Goal: Information Seeking & Learning: Learn about a topic

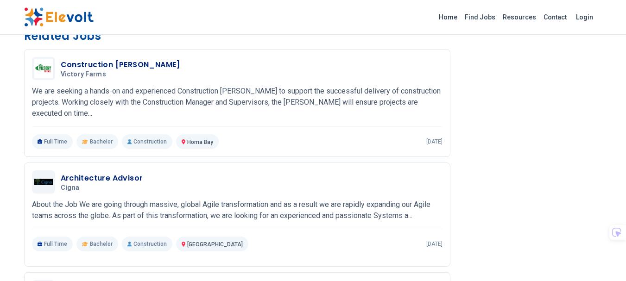
scroll to position [463, 0]
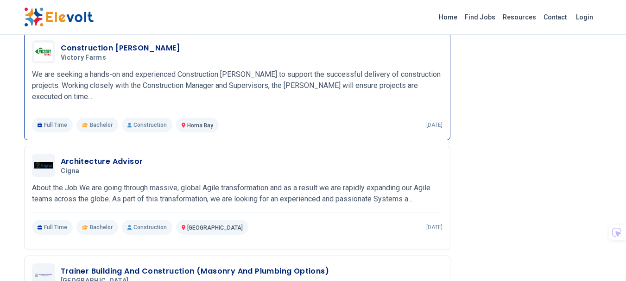
click at [148, 124] on p "Construction" at bounding box center [147, 125] width 51 height 15
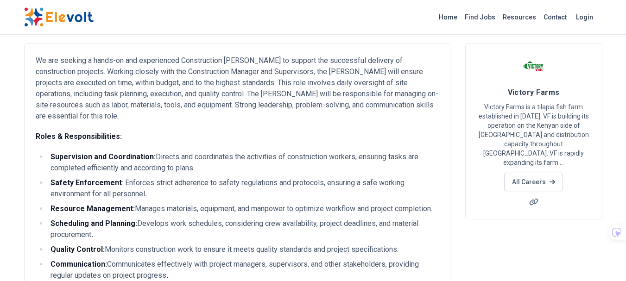
scroll to position [46, 0]
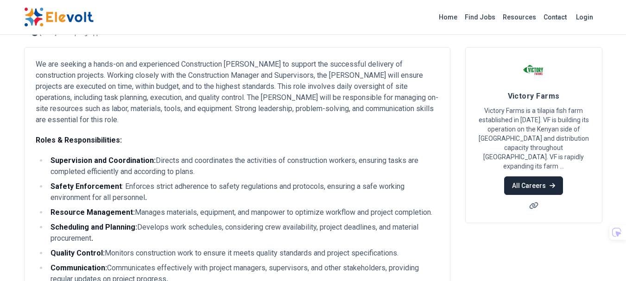
click at [530, 177] on link "All Careers" at bounding box center [533, 186] width 59 height 19
click at [488, 13] on link "Find Jobs" at bounding box center [480, 17] width 38 height 15
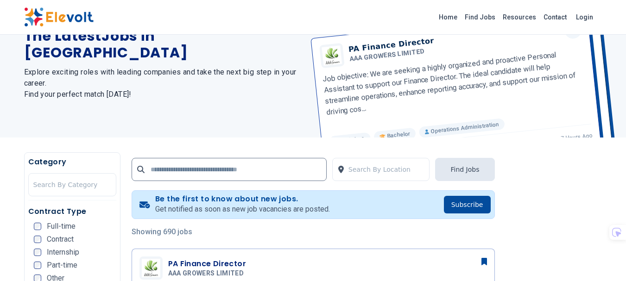
scroll to position [93, 0]
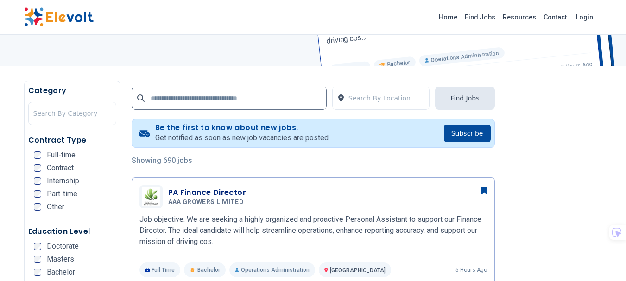
scroll to position [139, 0]
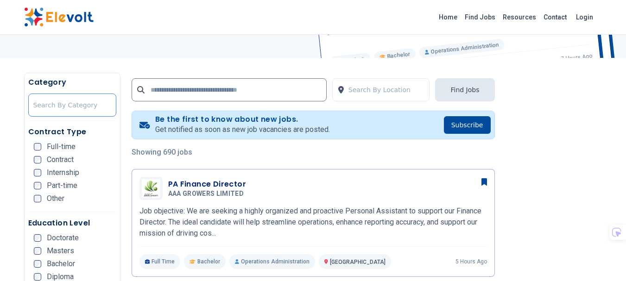
click at [63, 105] on div at bounding box center [72, 105] width 78 height 19
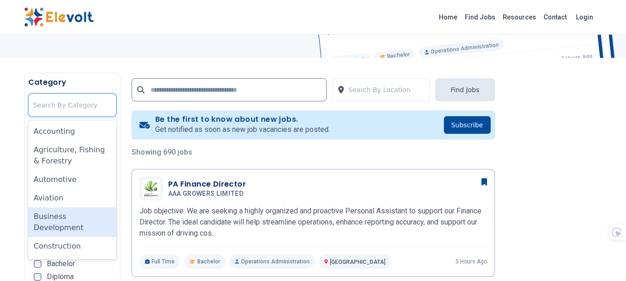
scroll to position [46, 0]
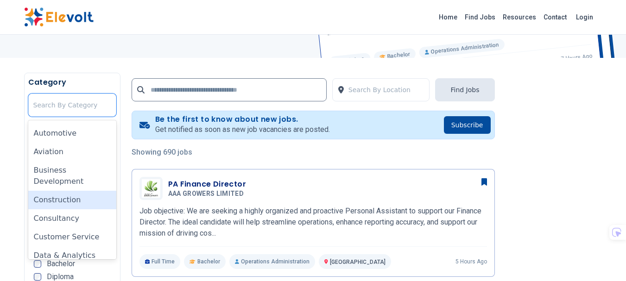
click at [77, 207] on div "Construction" at bounding box center [72, 200] width 88 height 19
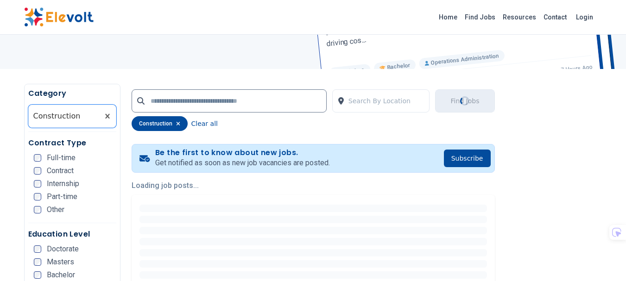
scroll to position [139, 0]
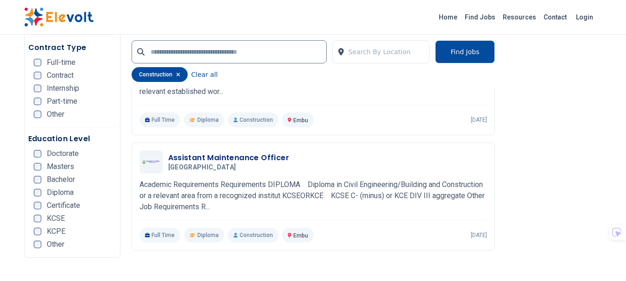
scroll to position [649, 0]
